Goal: Task Accomplishment & Management: Manage account settings

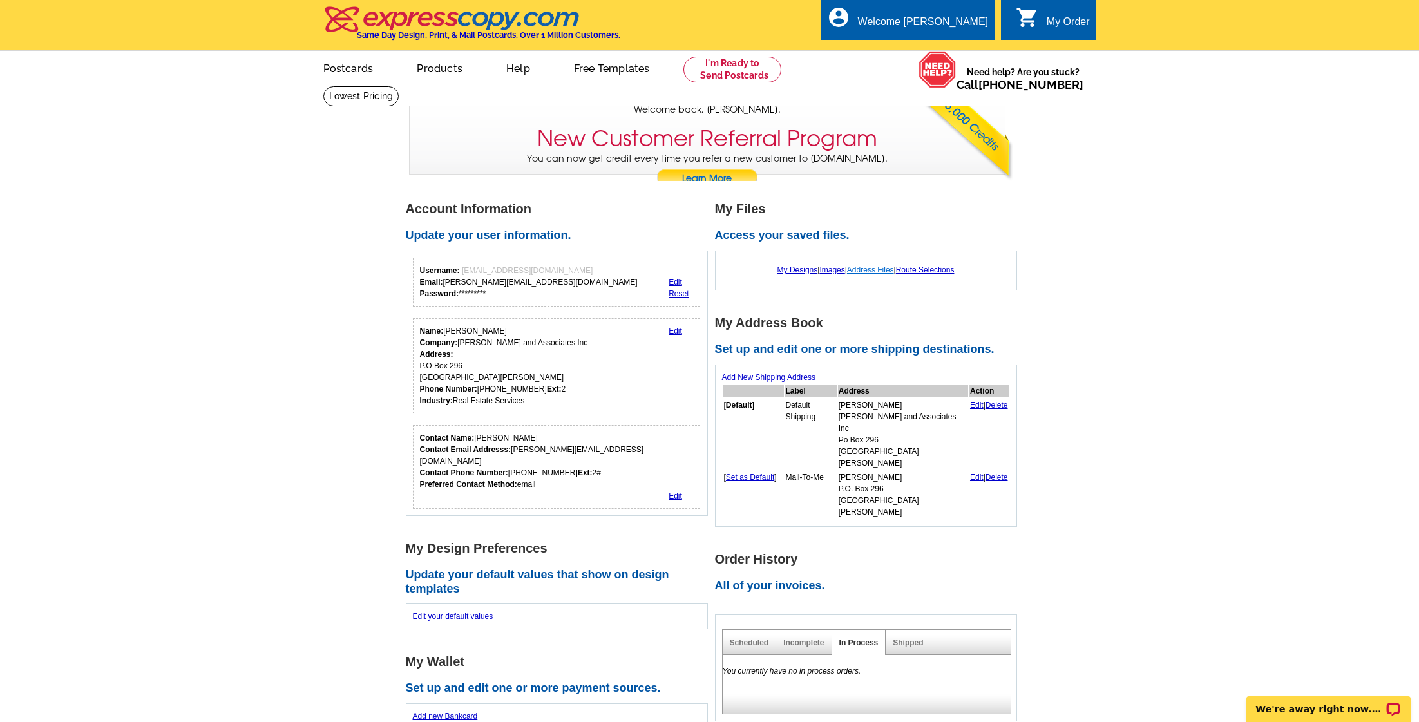
click at [870, 269] on link "Address Files" at bounding box center [870, 269] width 47 height 9
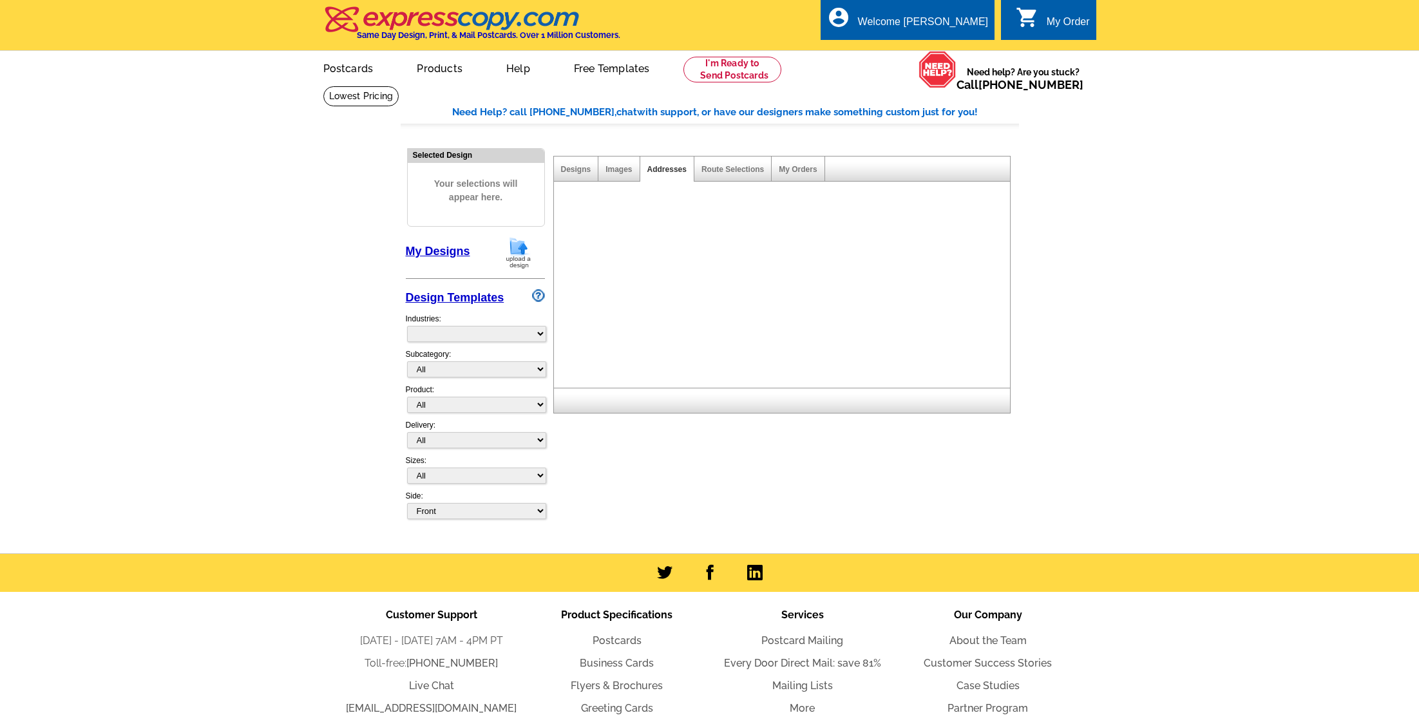
select select "785"
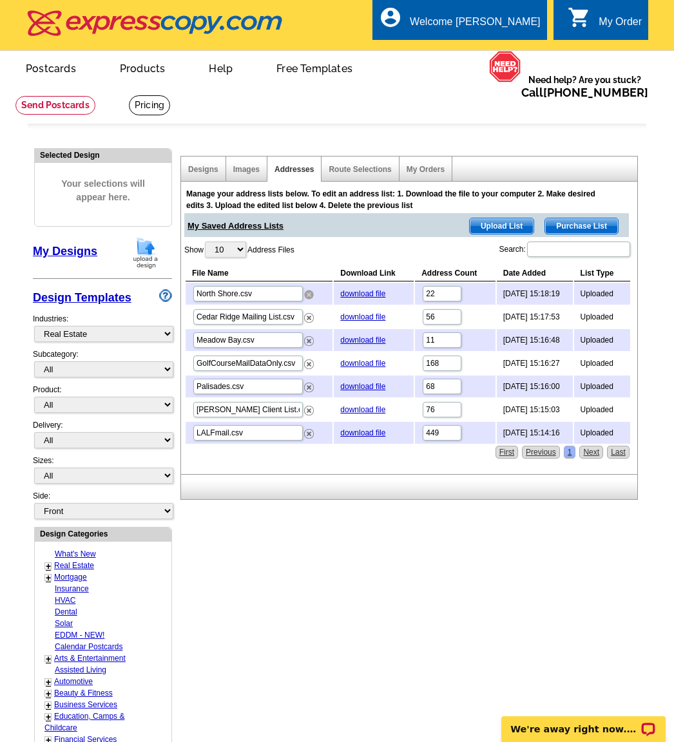
click at [309, 295] on img at bounding box center [309, 295] width 10 height 10
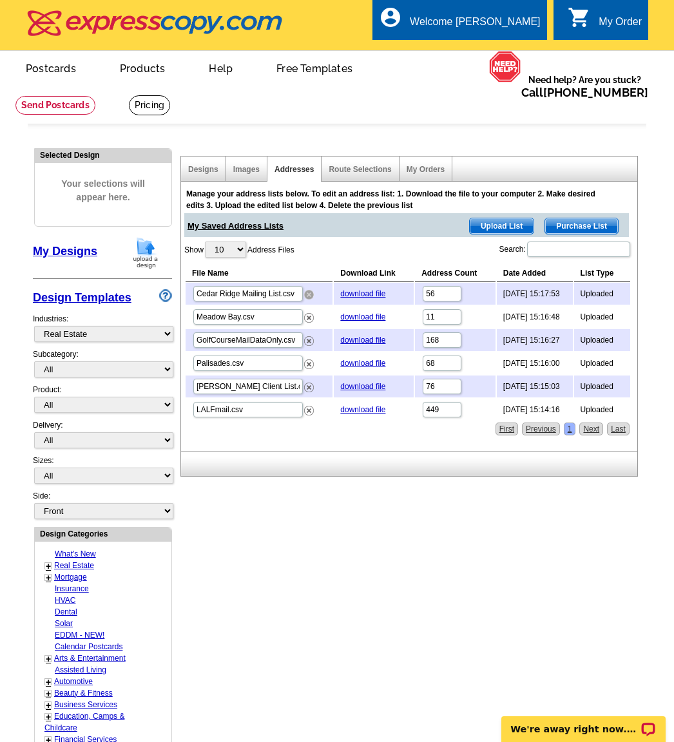
click at [310, 294] on img at bounding box center [309, 295] width 10 height 10
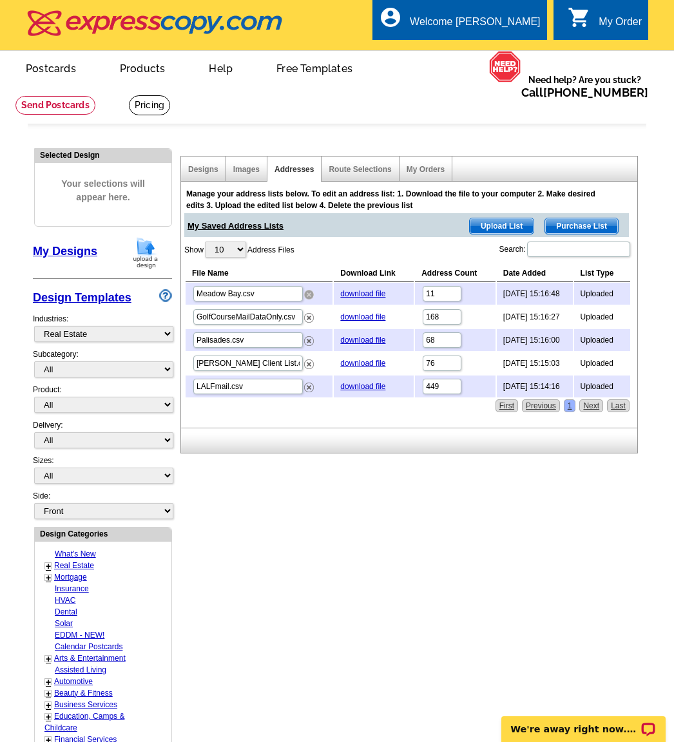
click at [313, 291] on img at bounding box center [309, 295] width 10 height 10
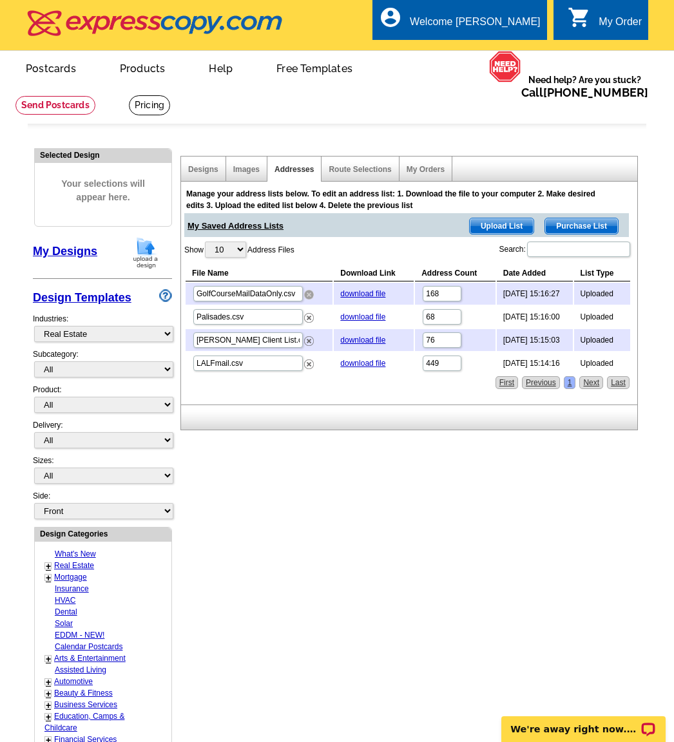
click at [310, 294] on img at bounding box center [309, 295] width 10 height 10
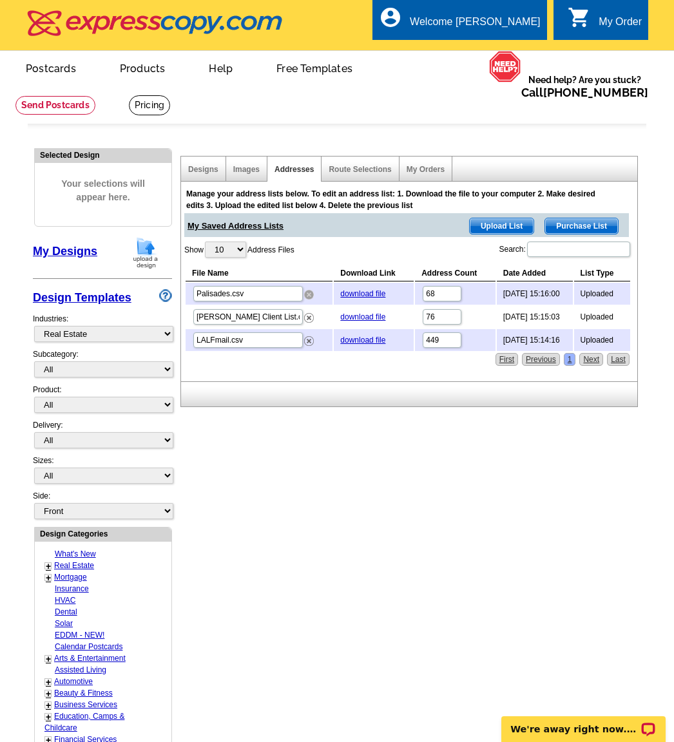
click at [309, 293] on img at bounding box center [309, 295] width 10 height 10
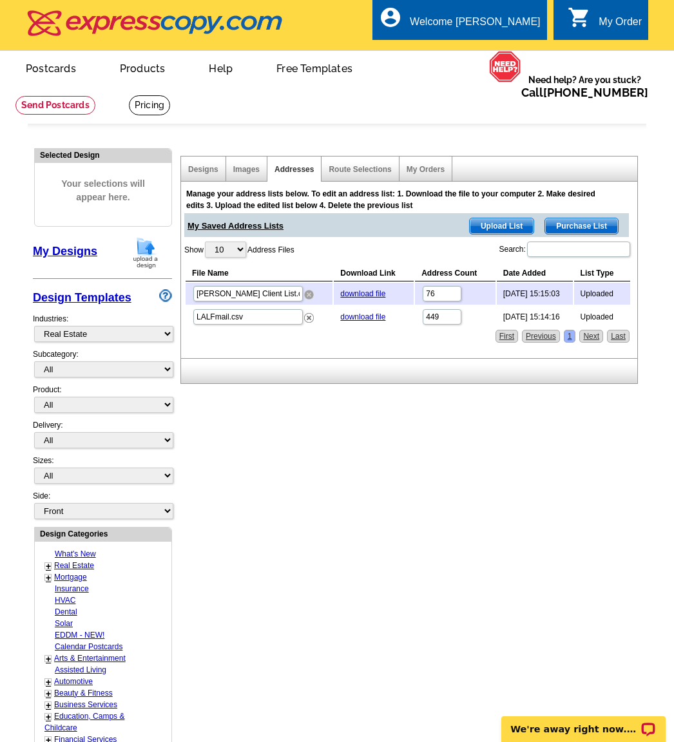
click at [309, 294] on img at bounding box center [309, 295] width 10 height 10
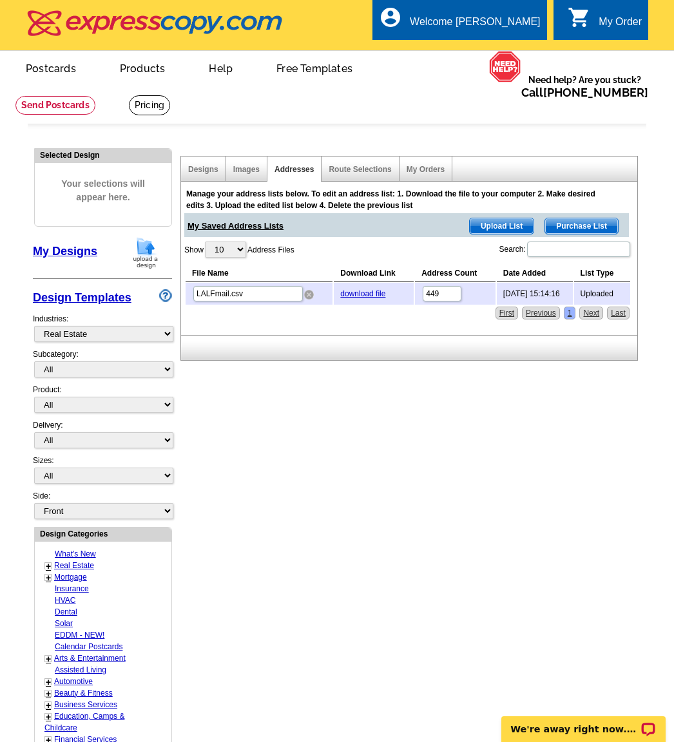
click at [310, 295] on img at bounding box center [309, 295] width 10 height 10
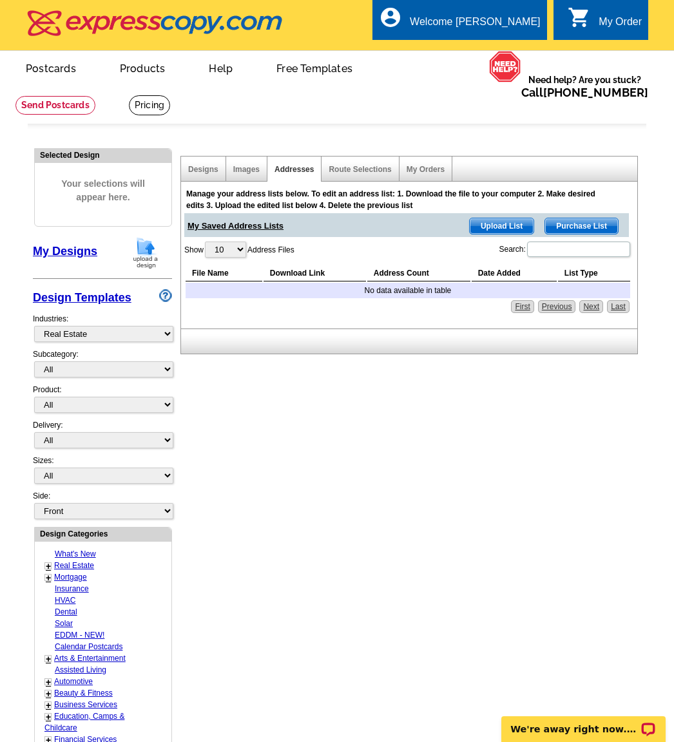
click at [508, 227] on span "Upload List" at bounding box center [502, 225] width 64 height 15
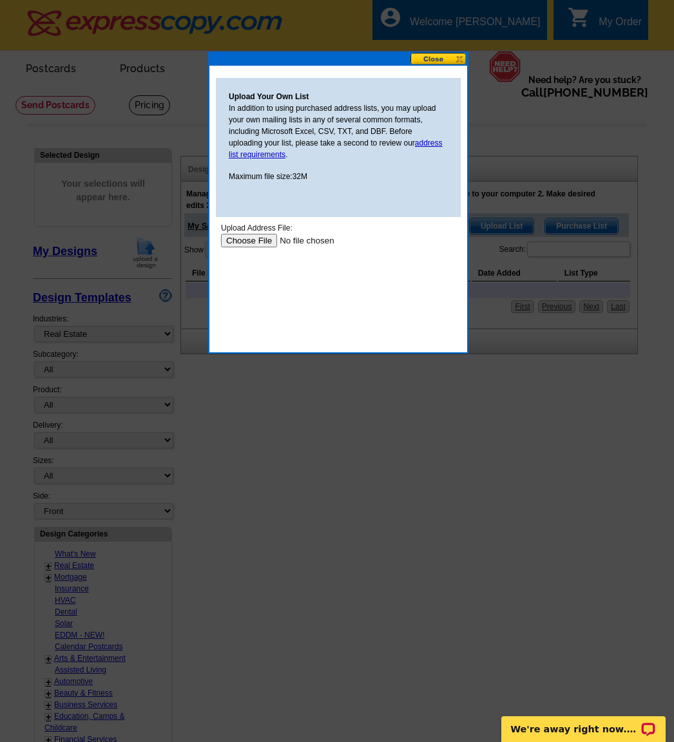
click at [252, 240] on input "file" at bounding box center [302, 241] width 163 height 14
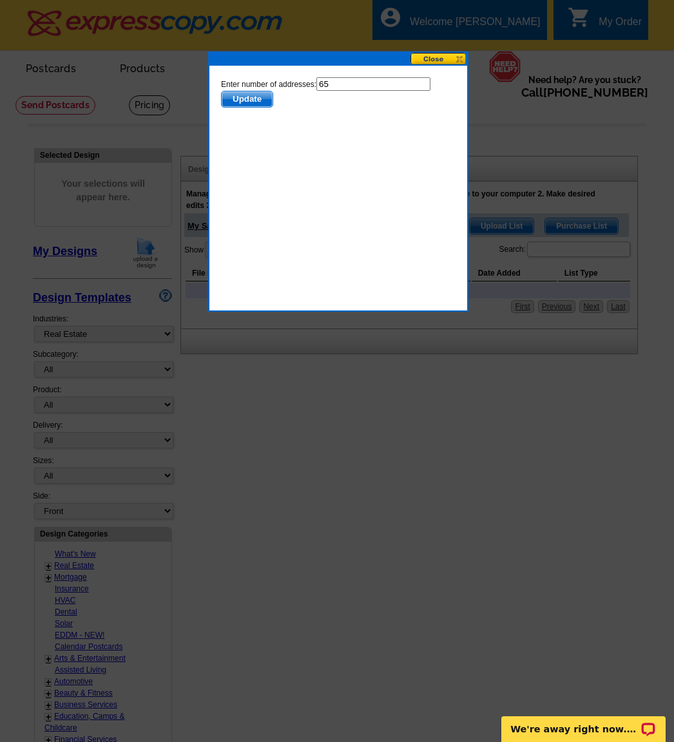
drag, startPoint x: 254, startPoint y: 99, endPoint x: 397, endPoint y: 148, distance: 150.7
click at [254, 99] on span "Update" at bounding box center [247, 98] width 51 height 15
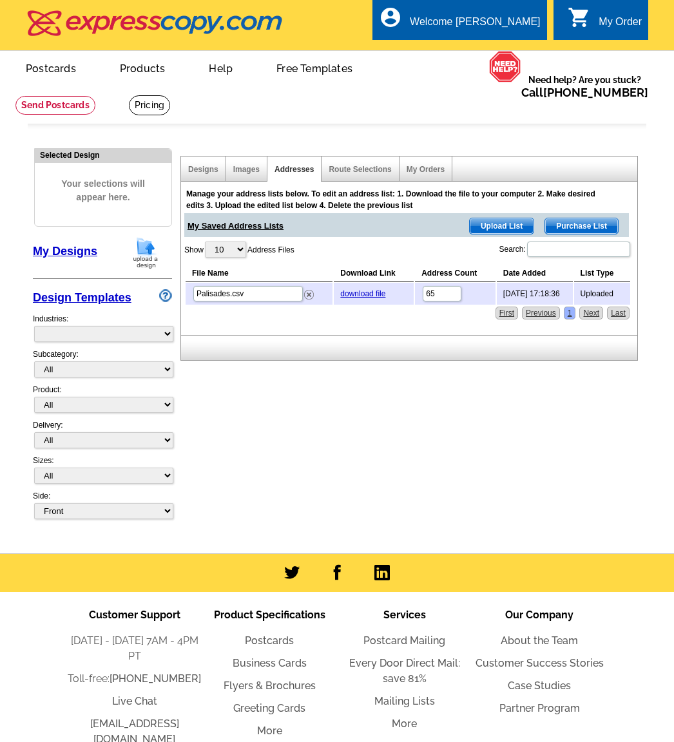
select select "785"
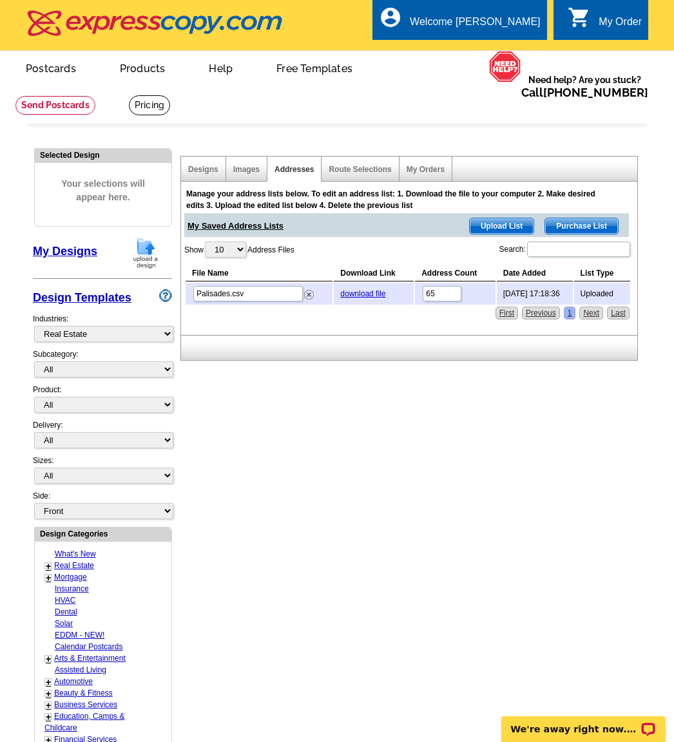
click at [493, 224] on span "Upload List" at bounding box center [502, 225] width 64 height 15
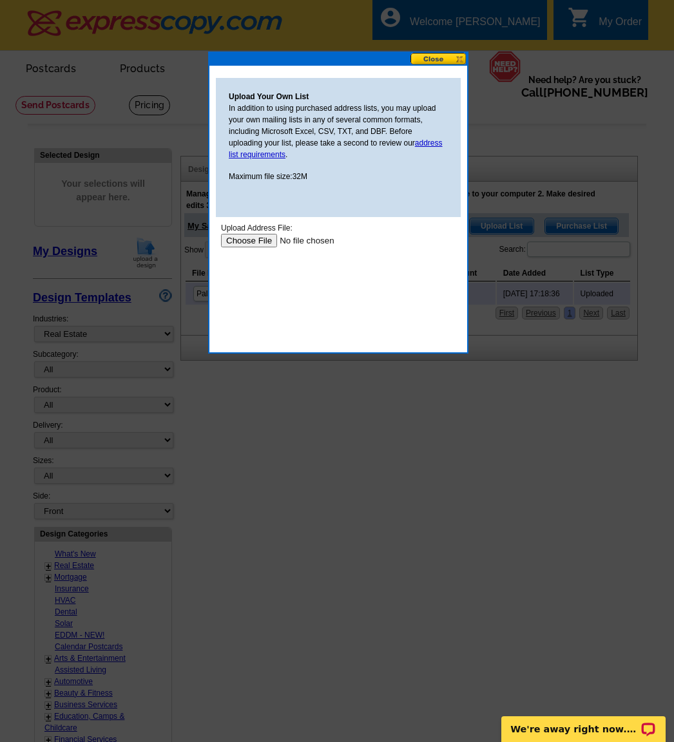
click at [262, 238] on input "file" at bounding box center [302, 241] width 163 height 14
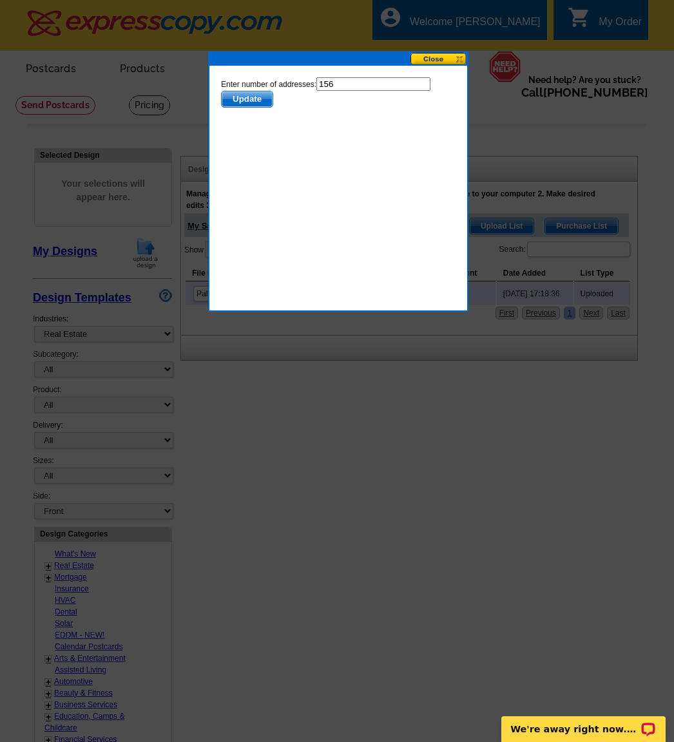
click at [247, 99] on span "Update" at bounding box center [247, 98] width 51 height 15
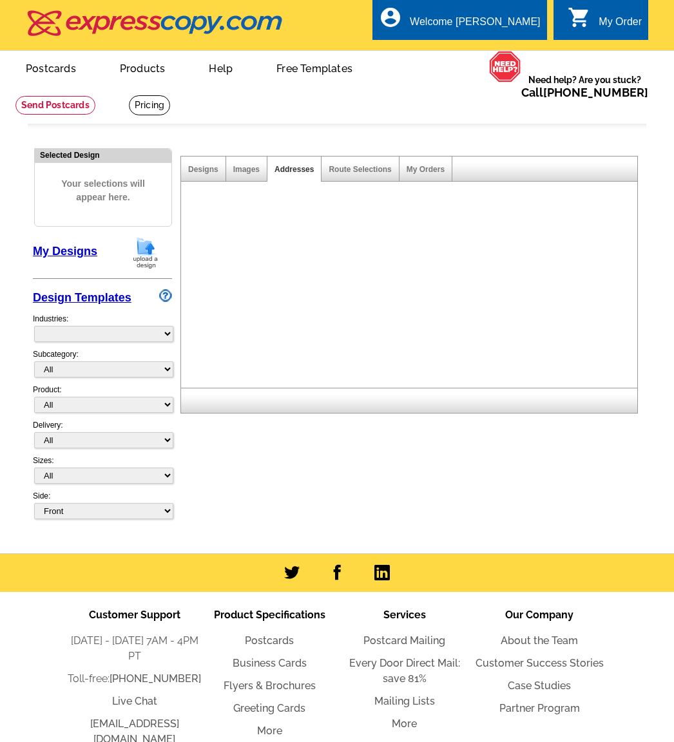
select select "785"
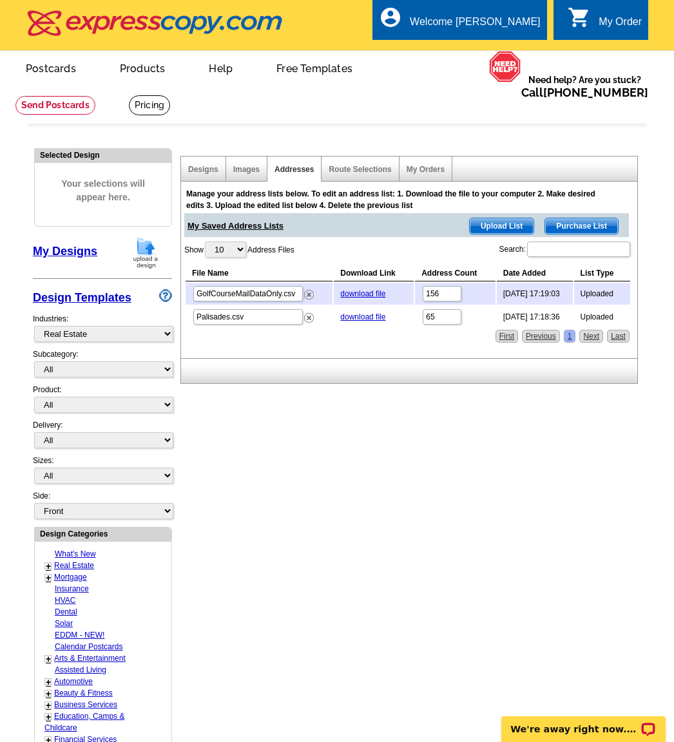
click at [502, 224] on span "Upload List" at bounding box center [502, 225] width 64 height 15
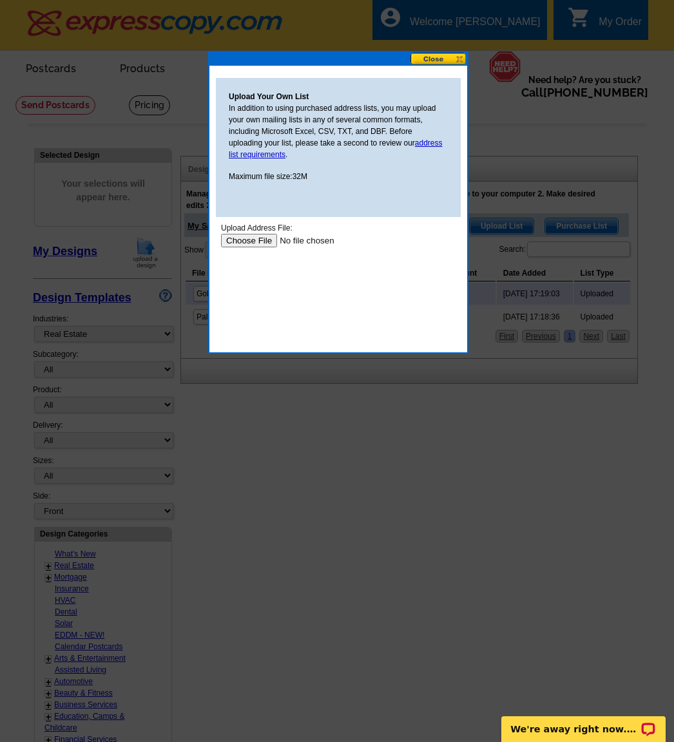
click at [243, 242] on input "file" at bounding box center [302, 241] width 163 height 14
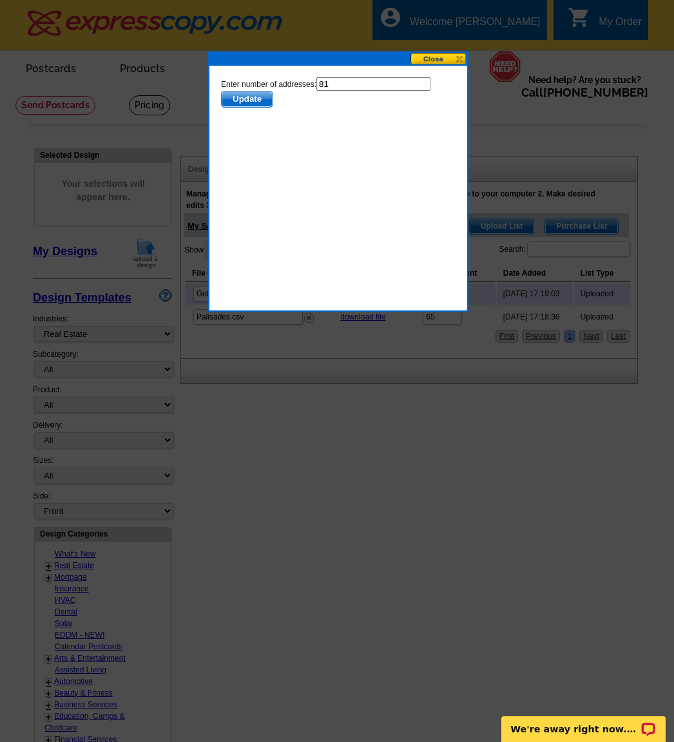
click at [245, 98] on span "Update" at bounding box center [247, 98] width 51 height 15
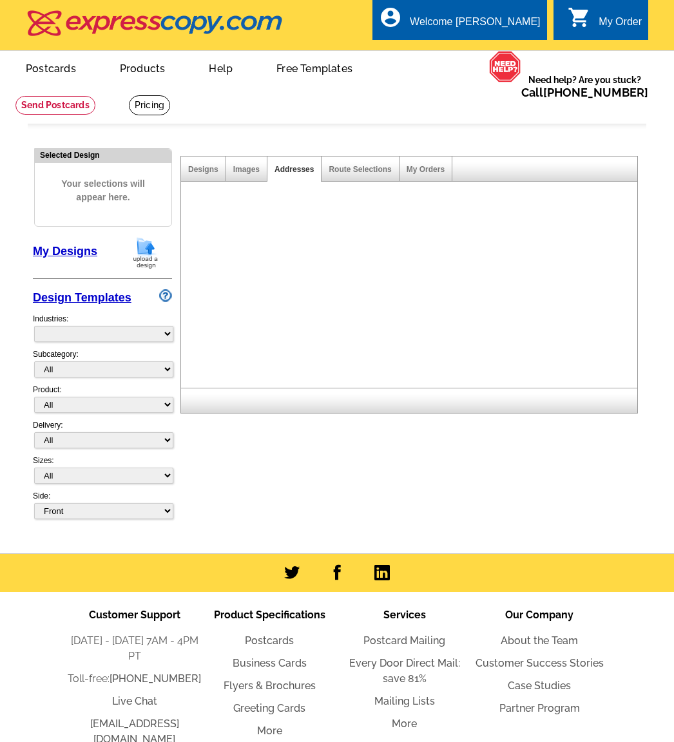
select select "785"
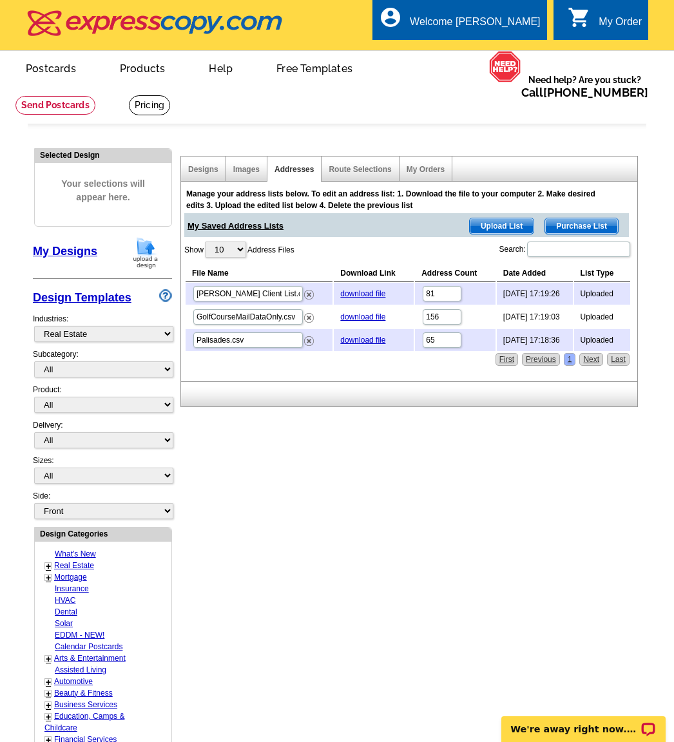
click at [499, 224] on span "Upload List" at bounding box center [502, 225] width 64 height 15
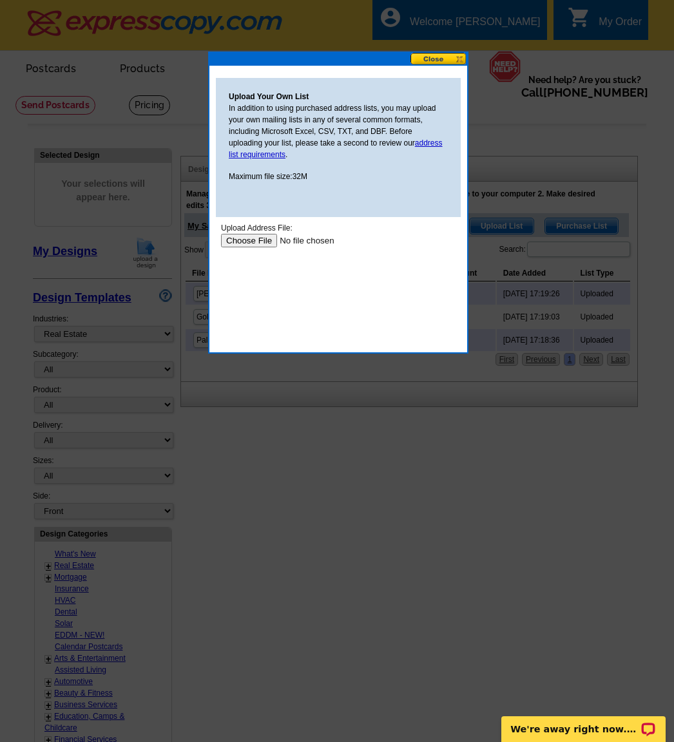
click at [255, 242] on input "file" at bounding box center [302, 241] width 163 height 14
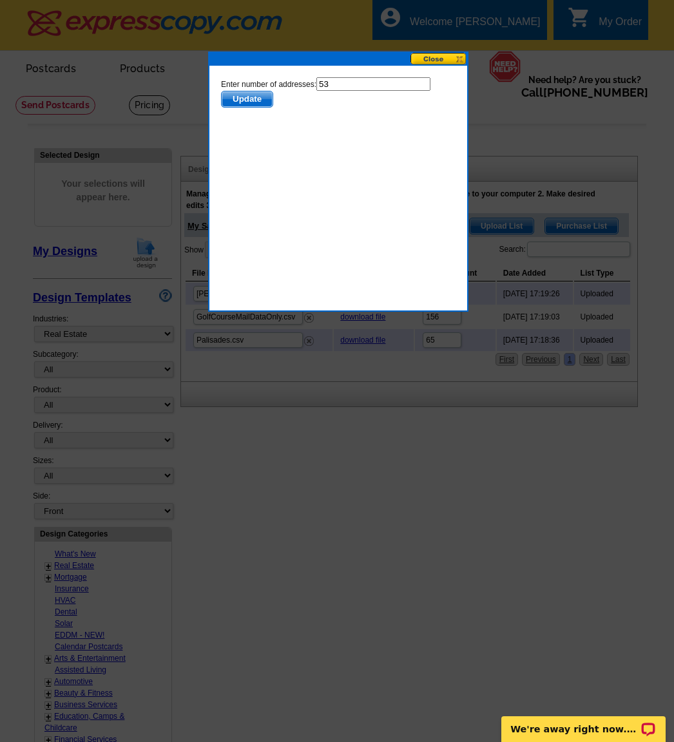
click at [240, 98] on span "Update" at bounding box center [247, 98] width 51 height 15
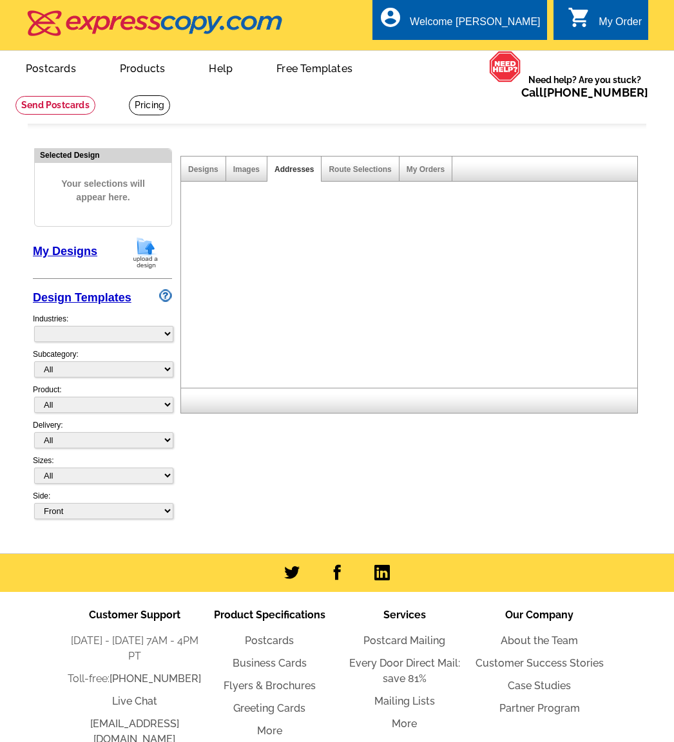
select select "785"
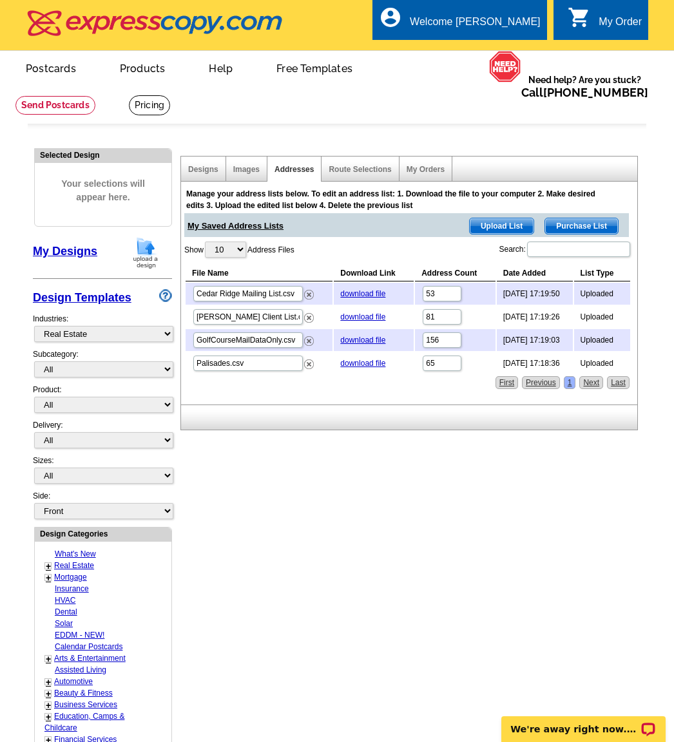
click at [500, 226] on span "Upload List" at bounding box center [502, 225] width 64 height 15
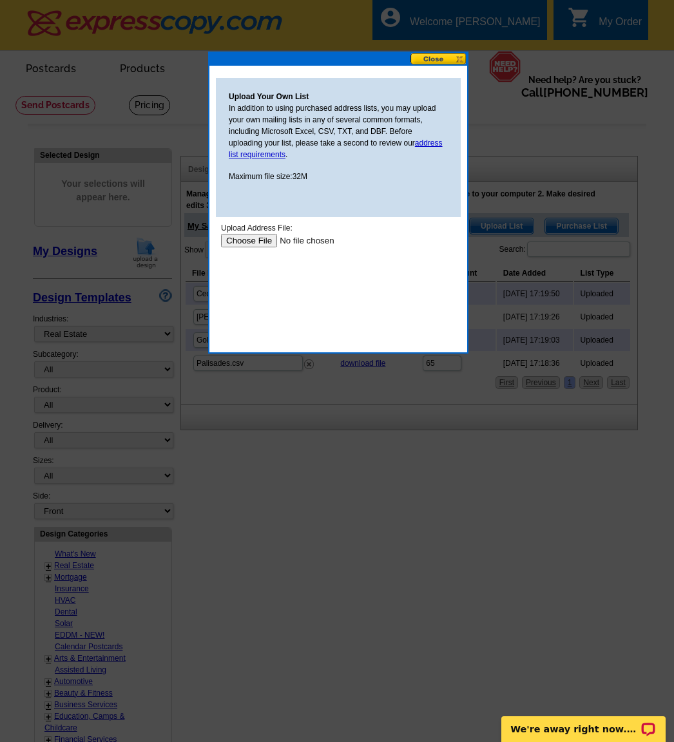
click at [256, 240] on input "file" at bounding box center [302, 241] width 163 height 14
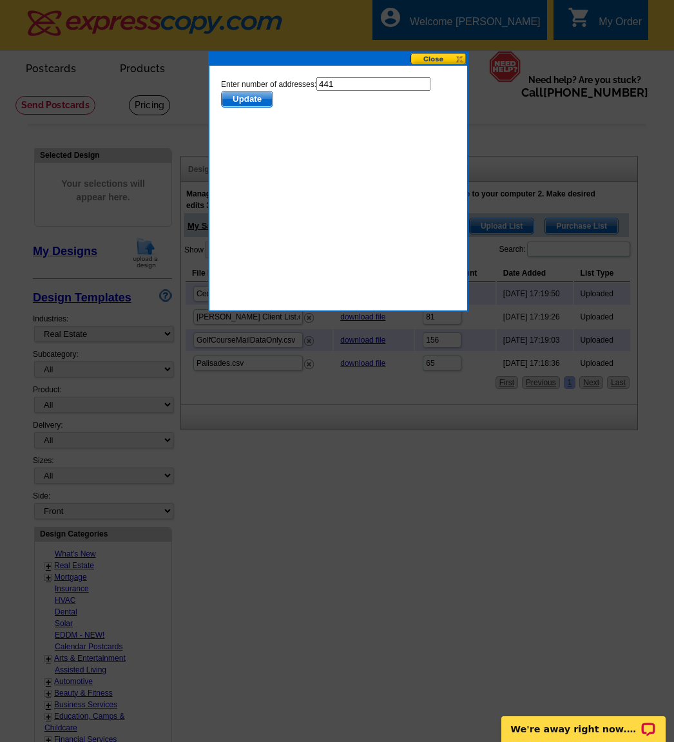
click at [238, 97] on span "Update" at bounding box center [247, 98] width 51 height 15
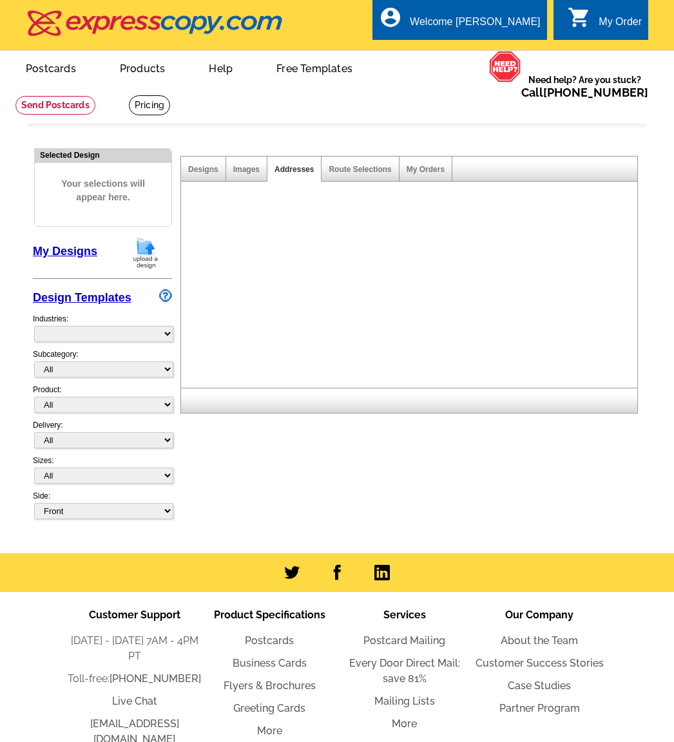
select select "785"
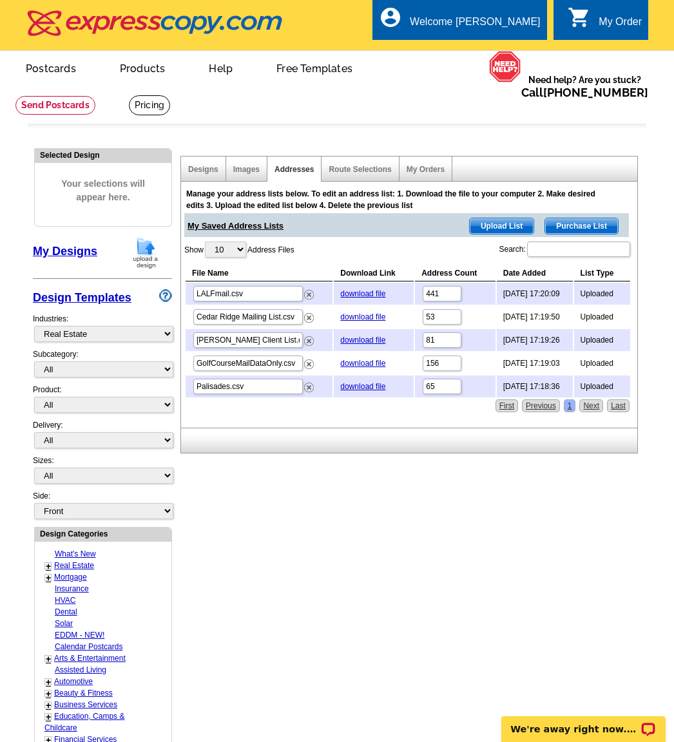
click at [490, 224] on span "Upload List" at bounding box center [502, 225] width 64 height 15
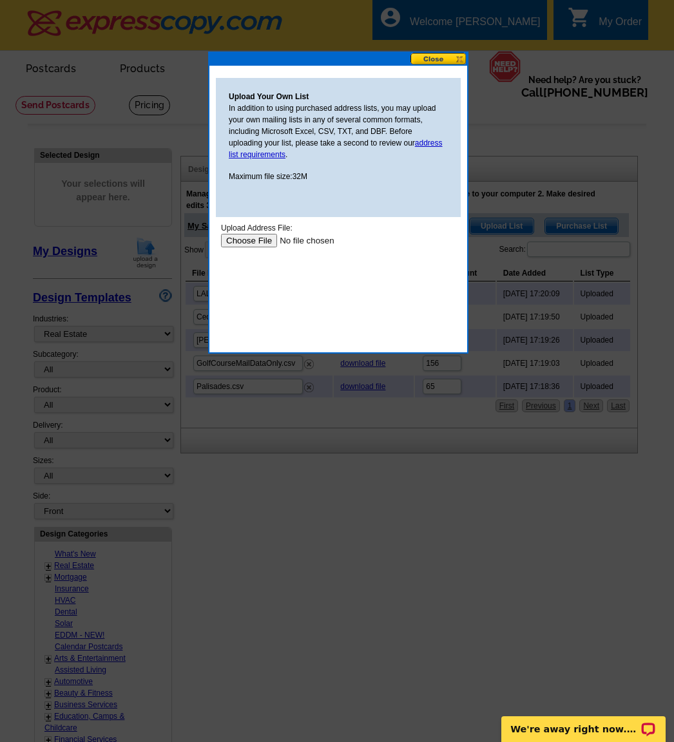
click at [238, 238] on input "file" at bounding box center [302, 241] width 163 height 14
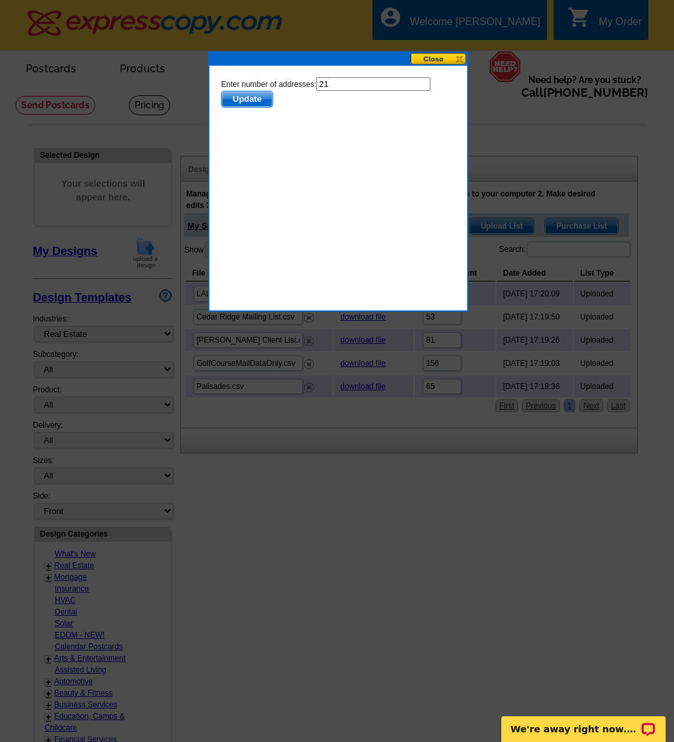
click at [256, 99] on span "Update" at bounding box center [247, 98] width 51 height 15
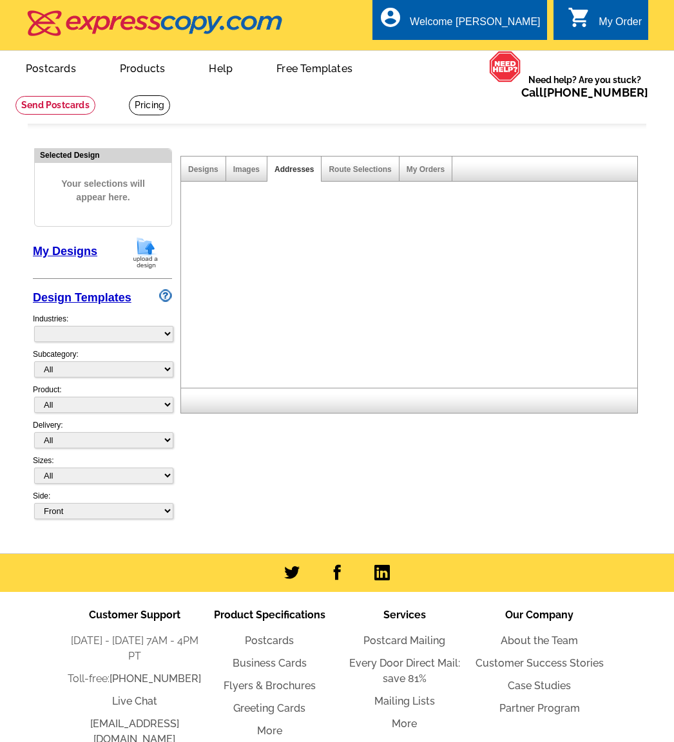
select select "785"
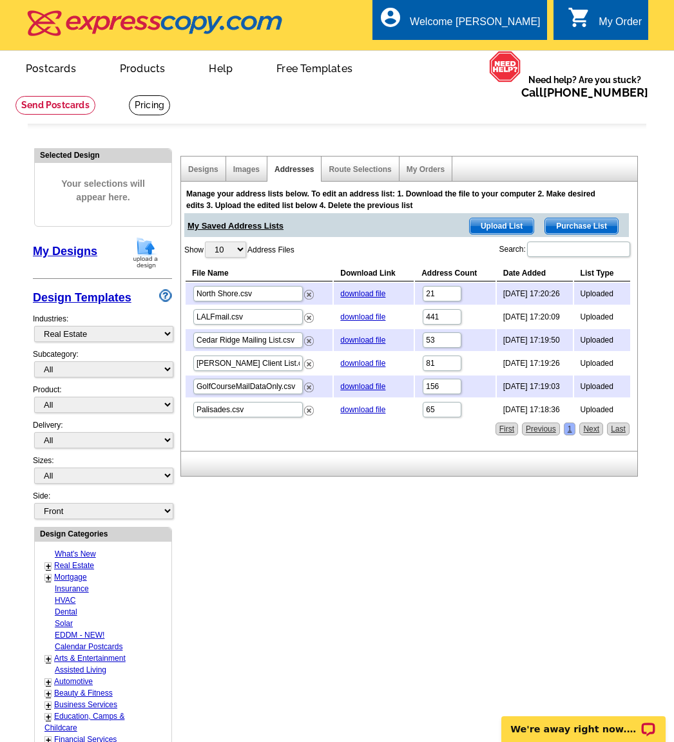
click at [502, 226] on span "Upload List" at bounding box center [502, 225] width 64 height 15
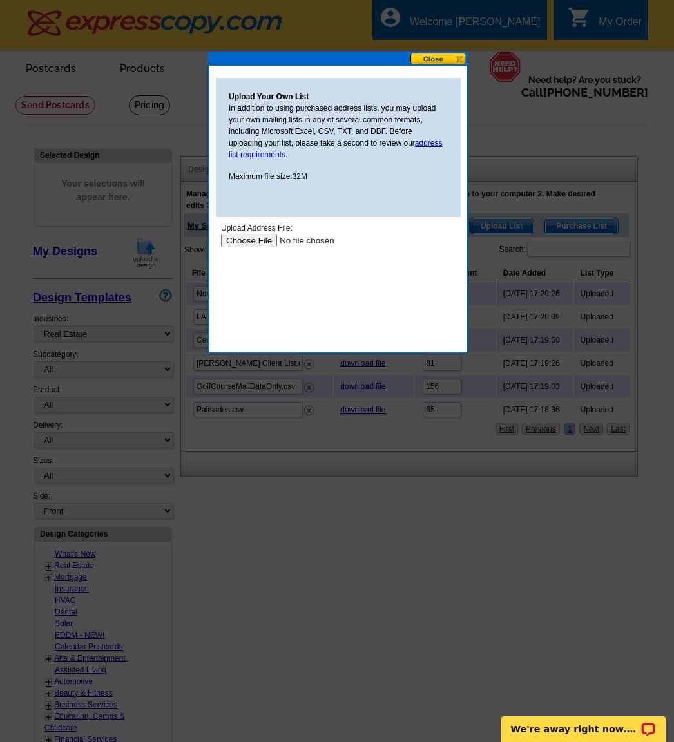
click at [260, 241] on input "file" at bounding box center [302, 241] width 163 height 14
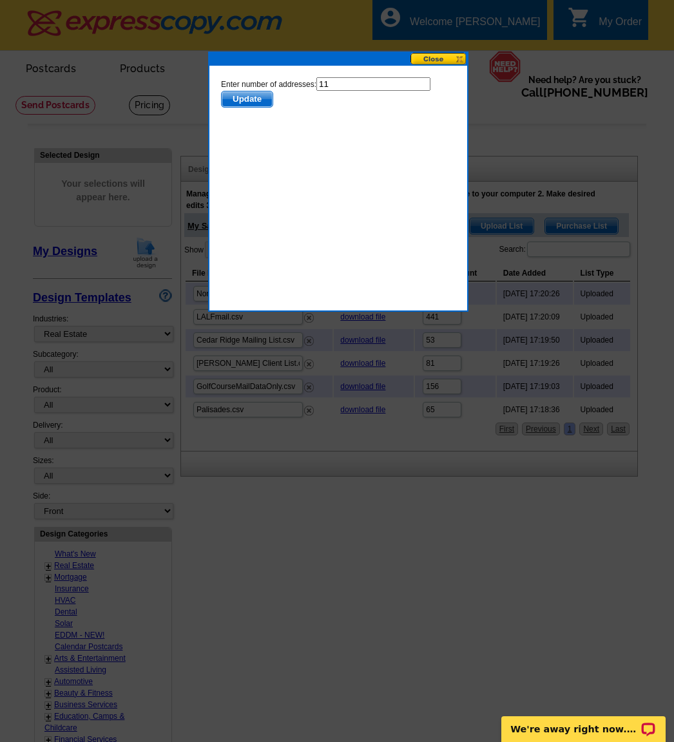
click at [247, 99] on span "Update" at bounding box center [247, 98] width 51 height 15
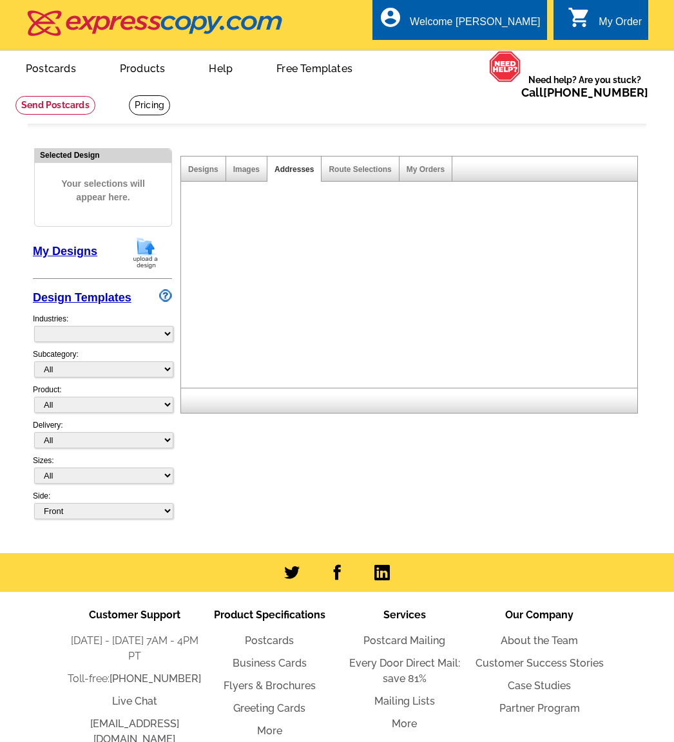
select select "785"
